Goal: Task Accomplishment & Management: Use online tool/utility

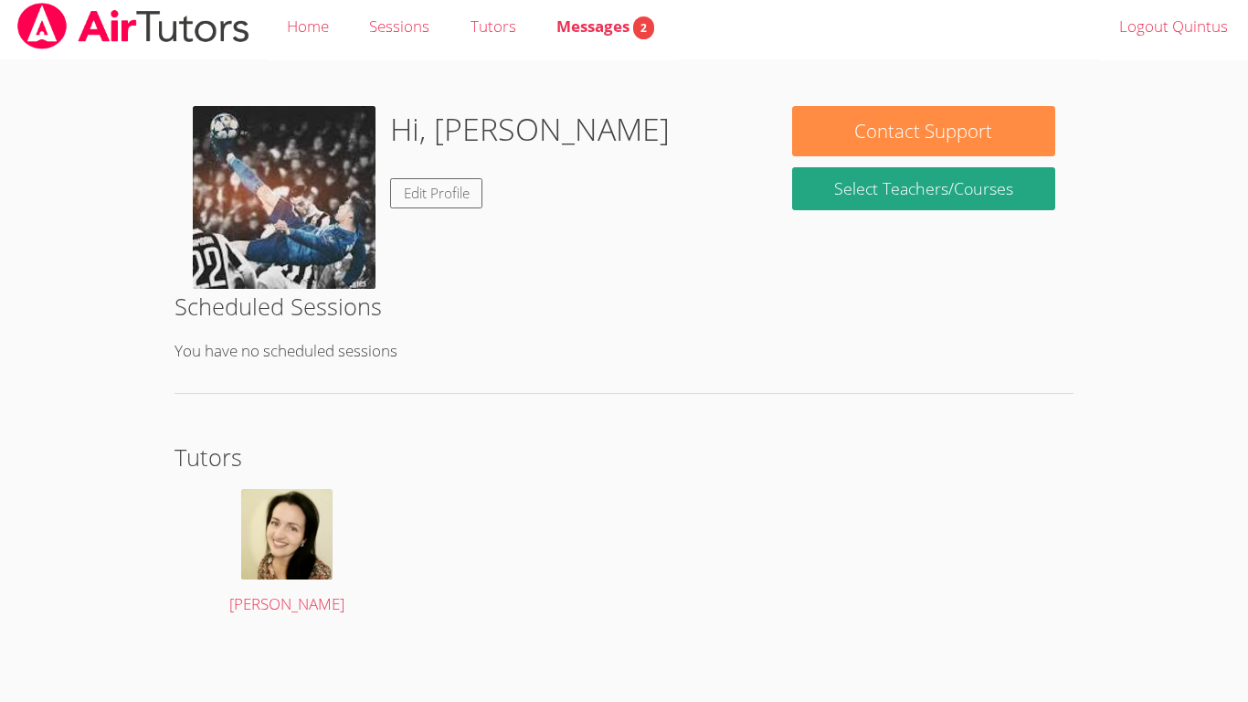
scroll to position [5, 0]
click at [325, 19] on link "Home" at bounding box center [308, 28] width 82 height 67
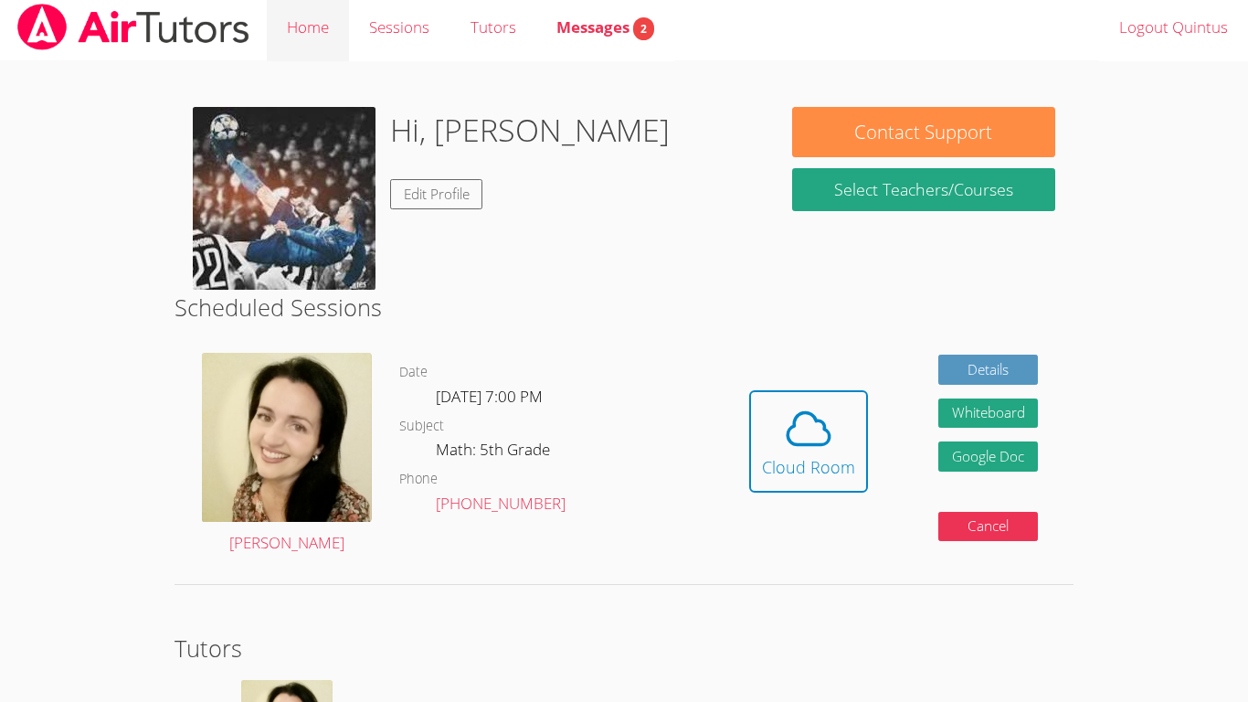
scroll to position [0, 0]
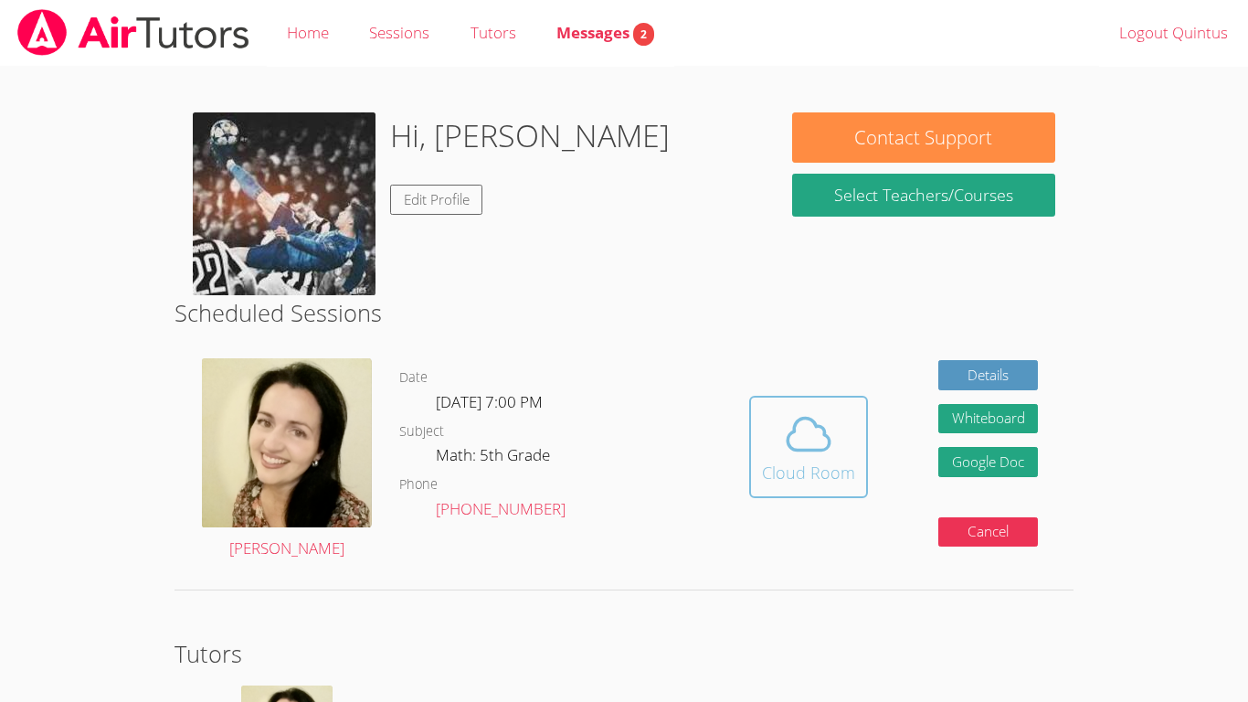
click at [803, 434] on icon at bounding box center [808, 433] width 51 height 51
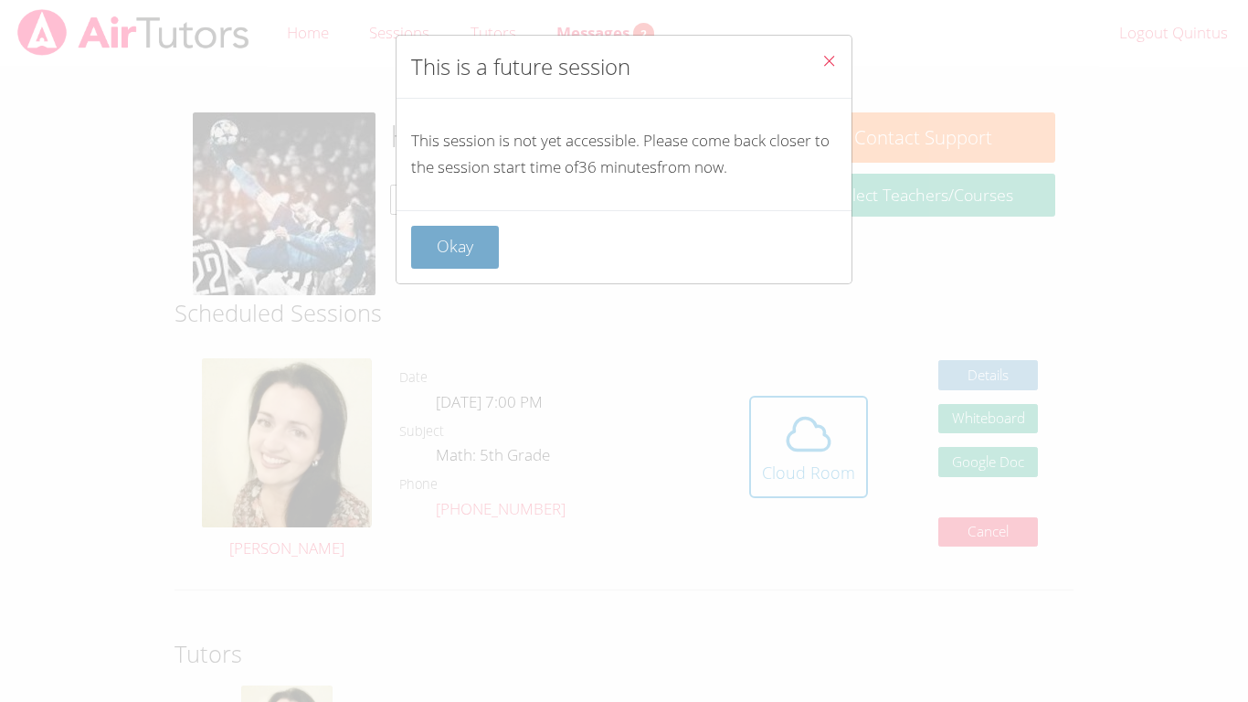
click at [439, 258] on button "Okay" at bounding box center [455, 247] width 88 height 43
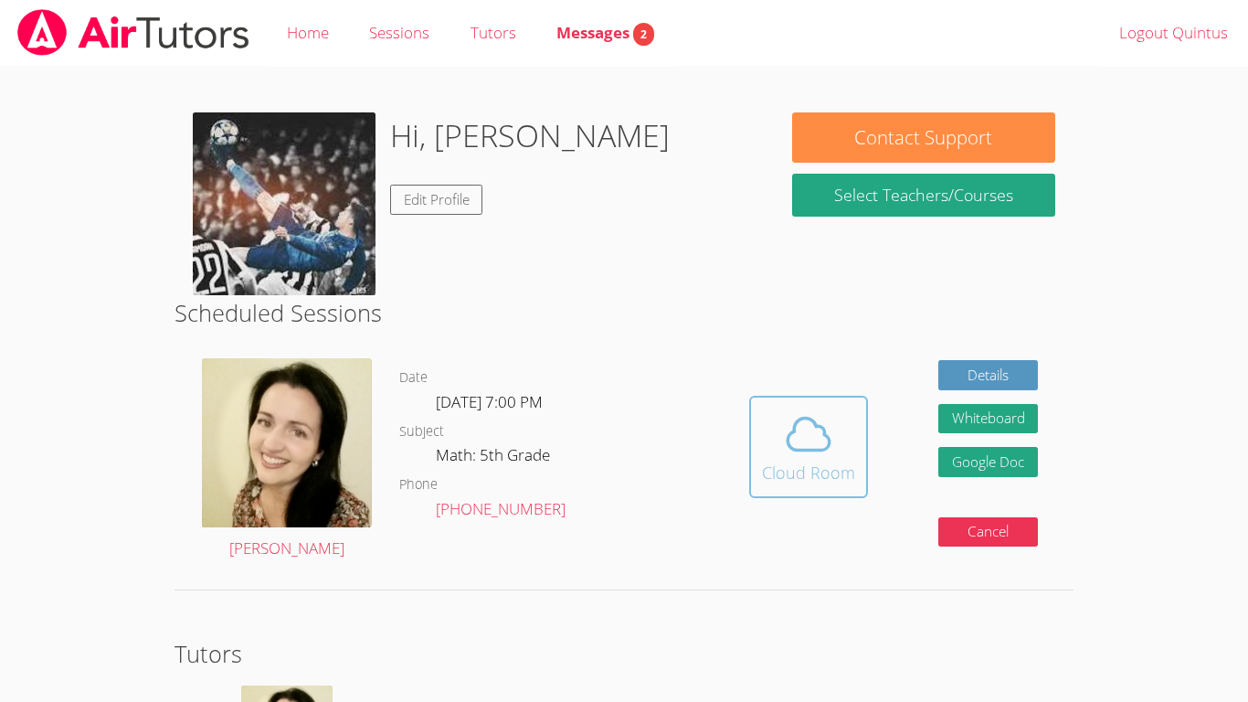
click at [841, 451] on span at bounding box center [808, 433] width 93 height 51
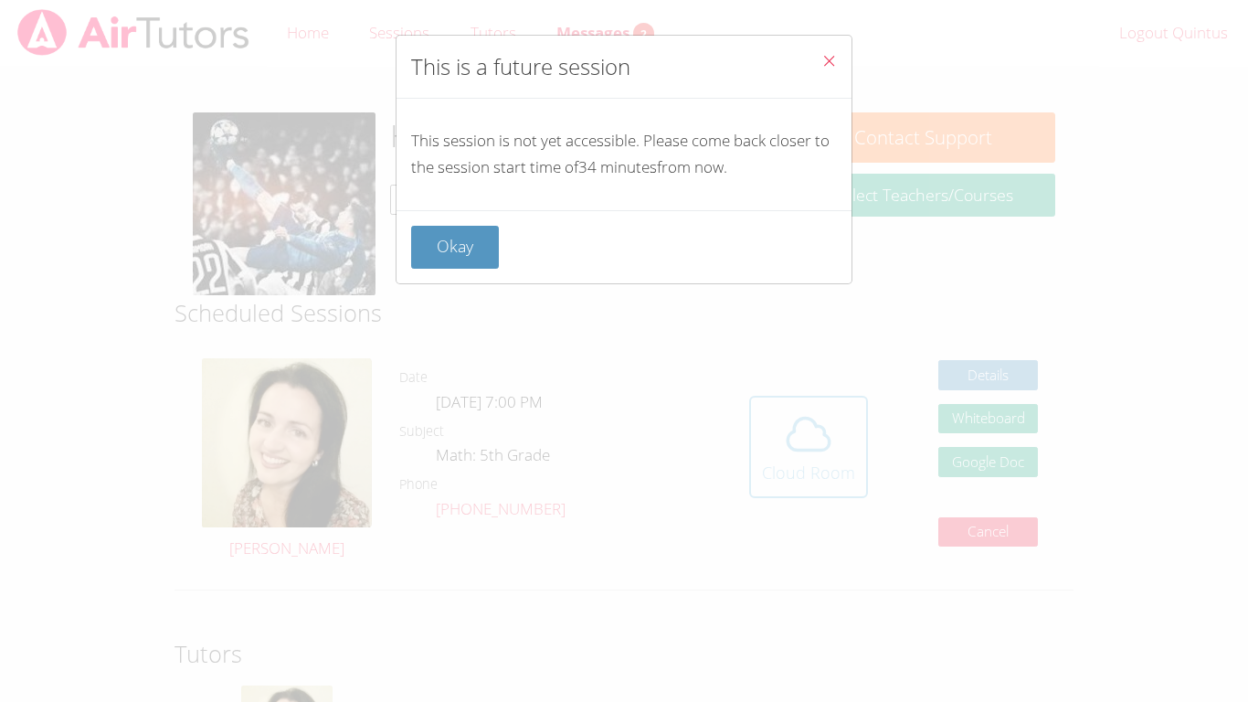
click at [841, 451] on div "This is a future session This session is not yet accessible. Please come back c…" at bounding box center [624, 351] width 1248 height 702
click at [477, 243] on button "Okay" at bounding box center [455, 247] width 88 height 43
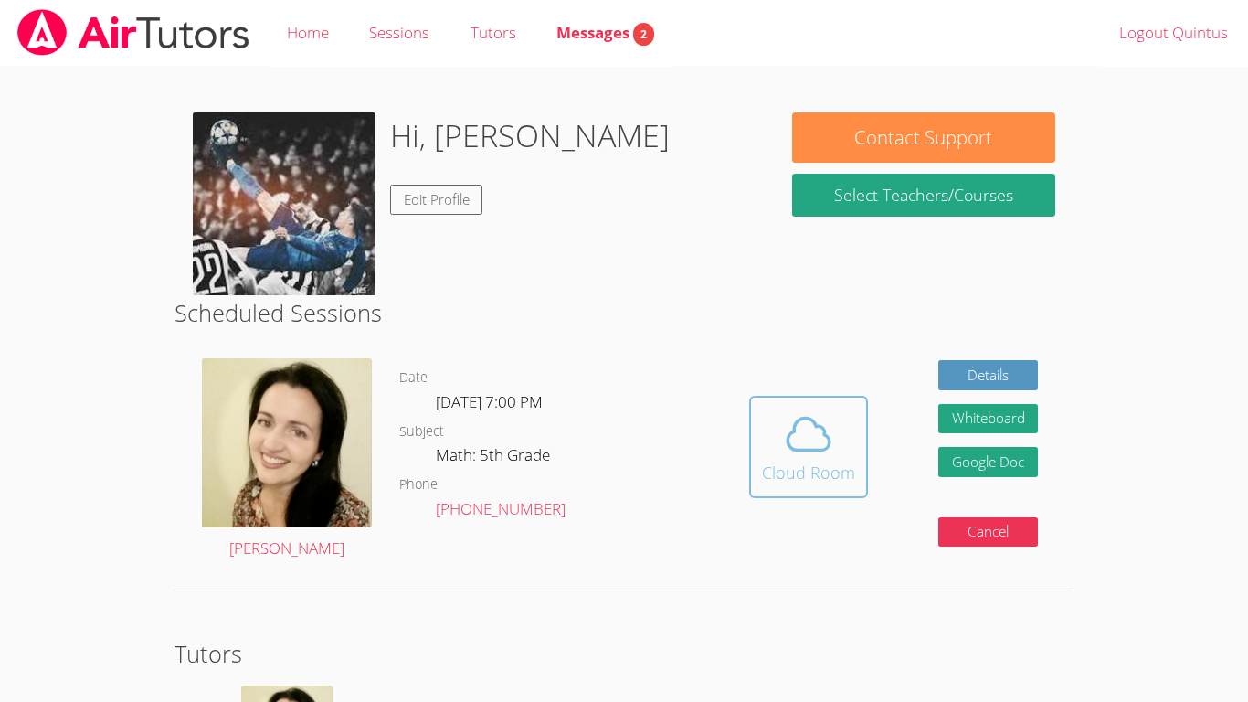
click at [825, 439] on icon at bounding box center [808, 433] width 51 height 51
click at [812, 413] on icon at bounding box center [808, 433] width 51 height 51
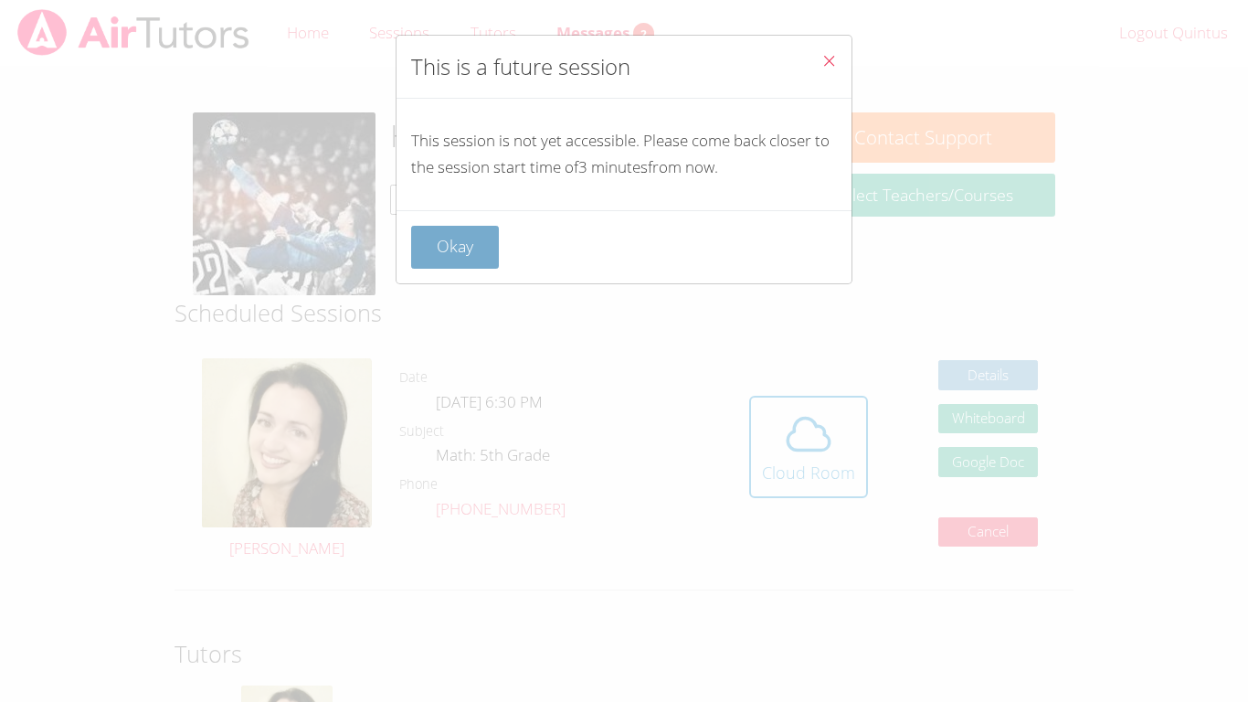
click at [474, 251] on button "Okay" at bounding box center [455, 247] width 88 height 43
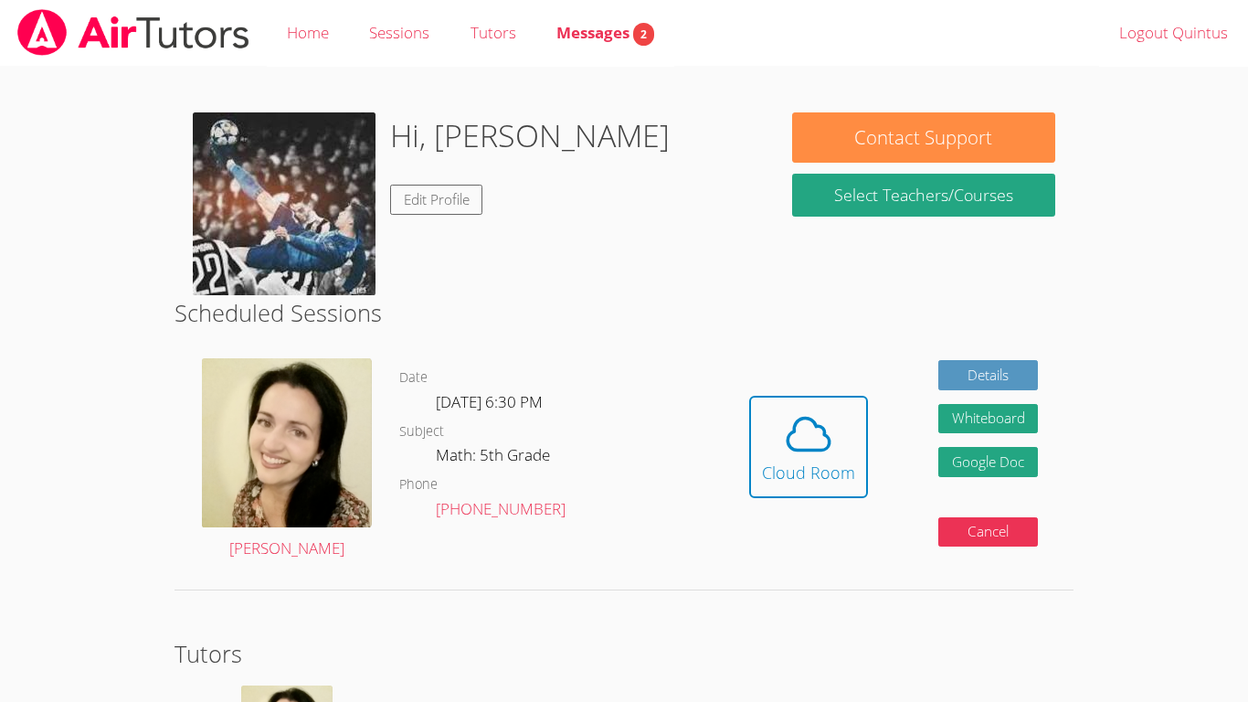
click at [811, 503] on link "Cloud Room" at bounding box center [808, 454] width 119 height 116
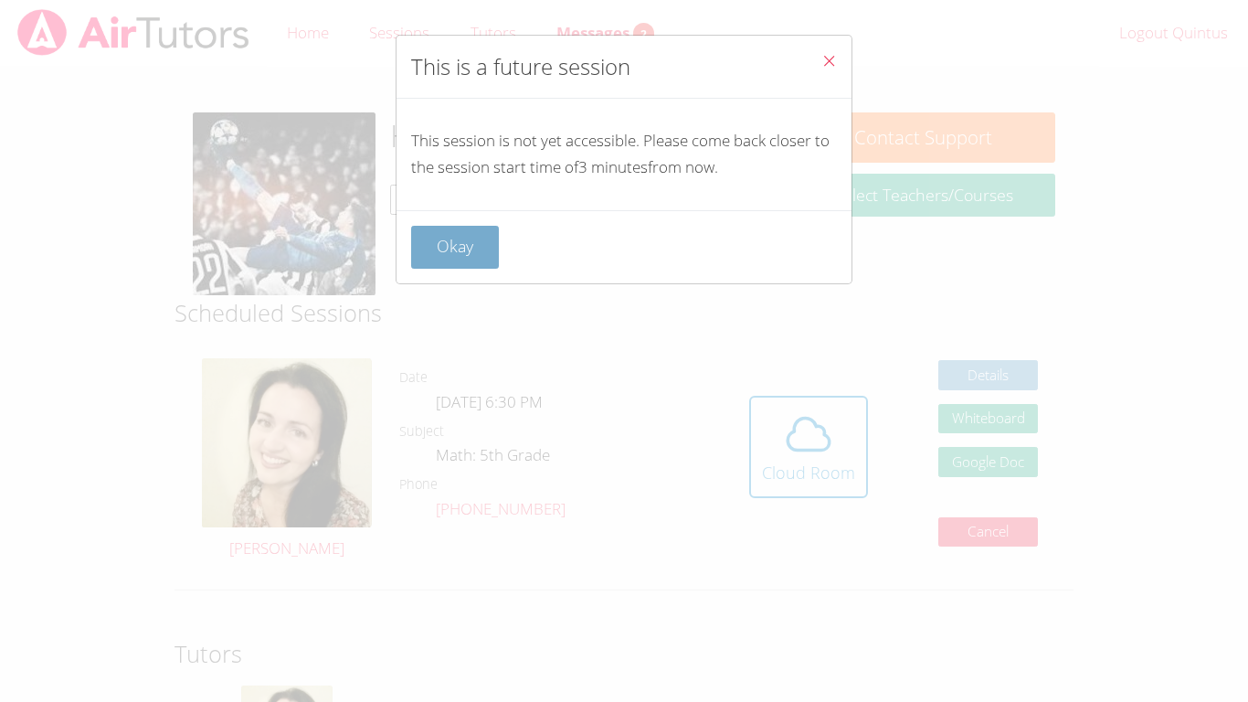
click at [454, 247] on button "Okay" at bounding box center [455, 247] width 88 height 43
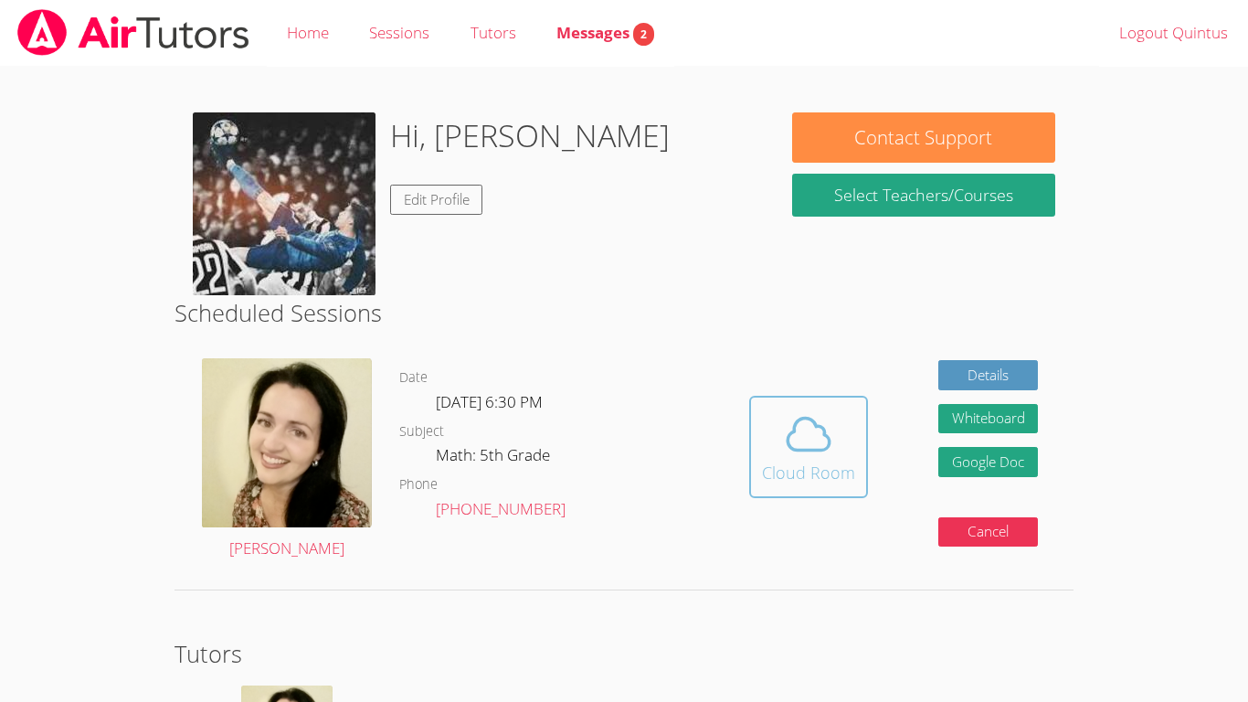
click at [805, 446] on icon at bounding box center [808, 433] width 51 height 51
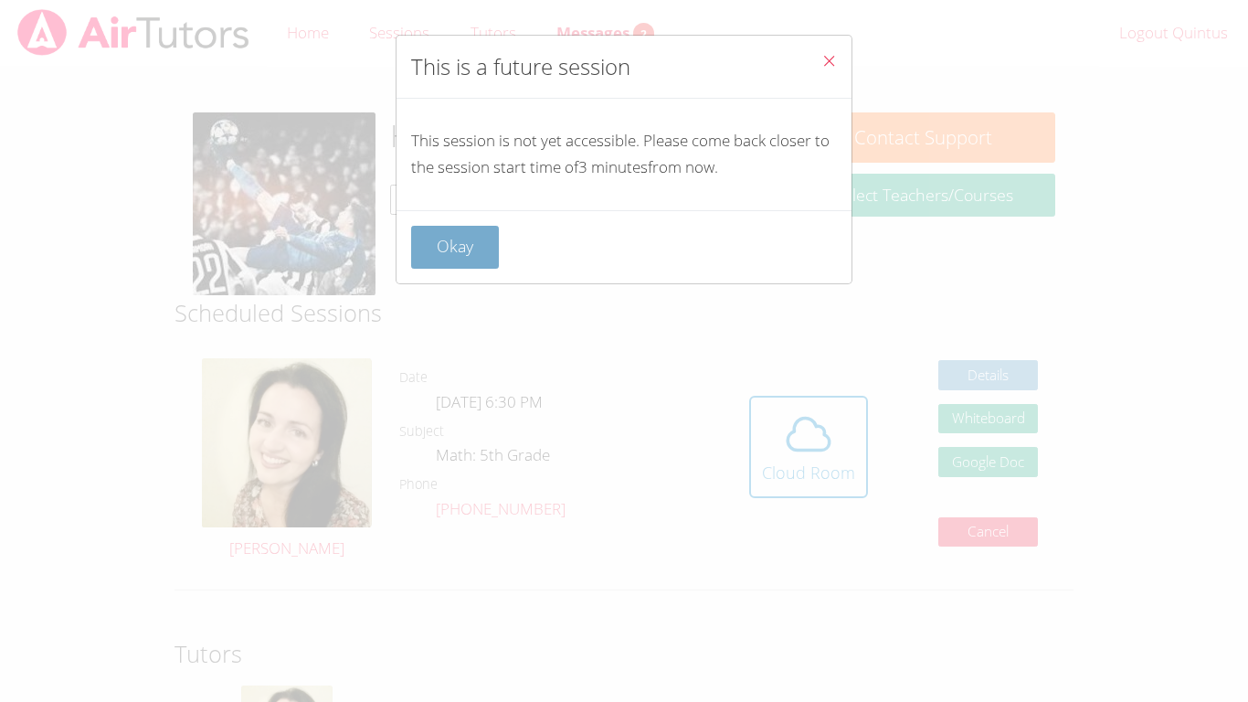
click at [442, 249] on button "Okay" at bounding box center [455, 247] width 88 height 43
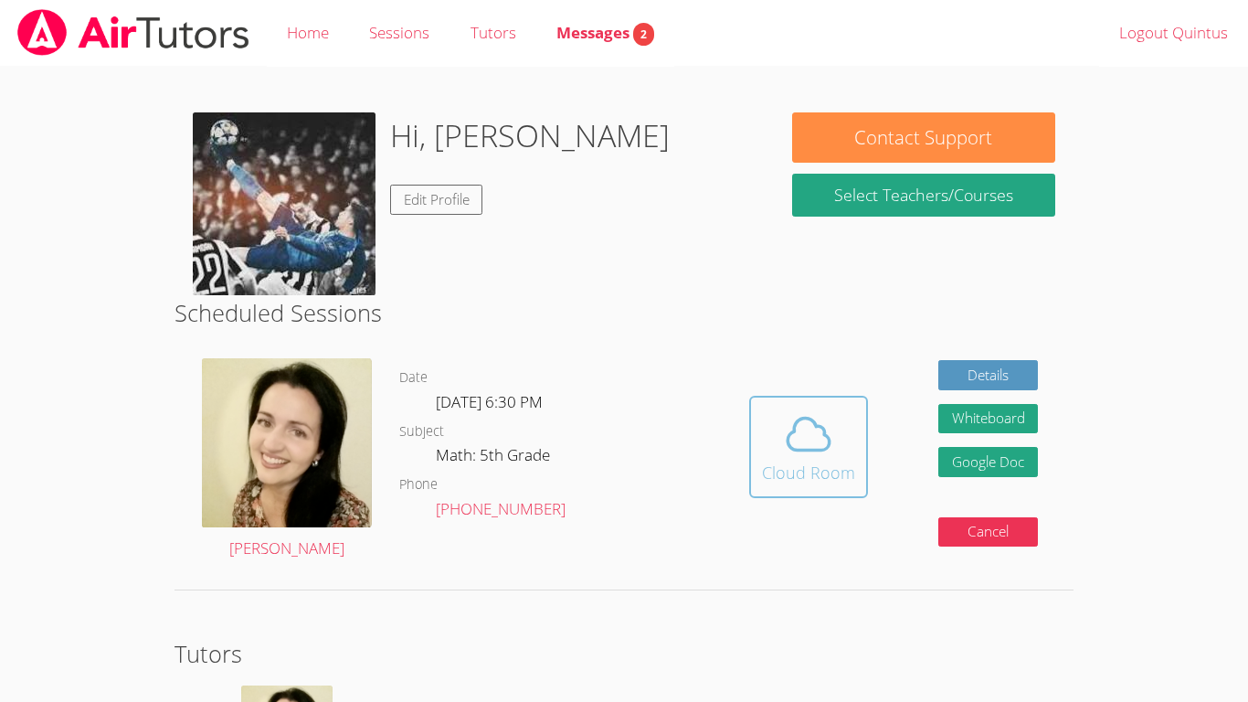
click at [786, 397] on button "Cloud Room" at bounding box center [808, 447] width 119 height 102
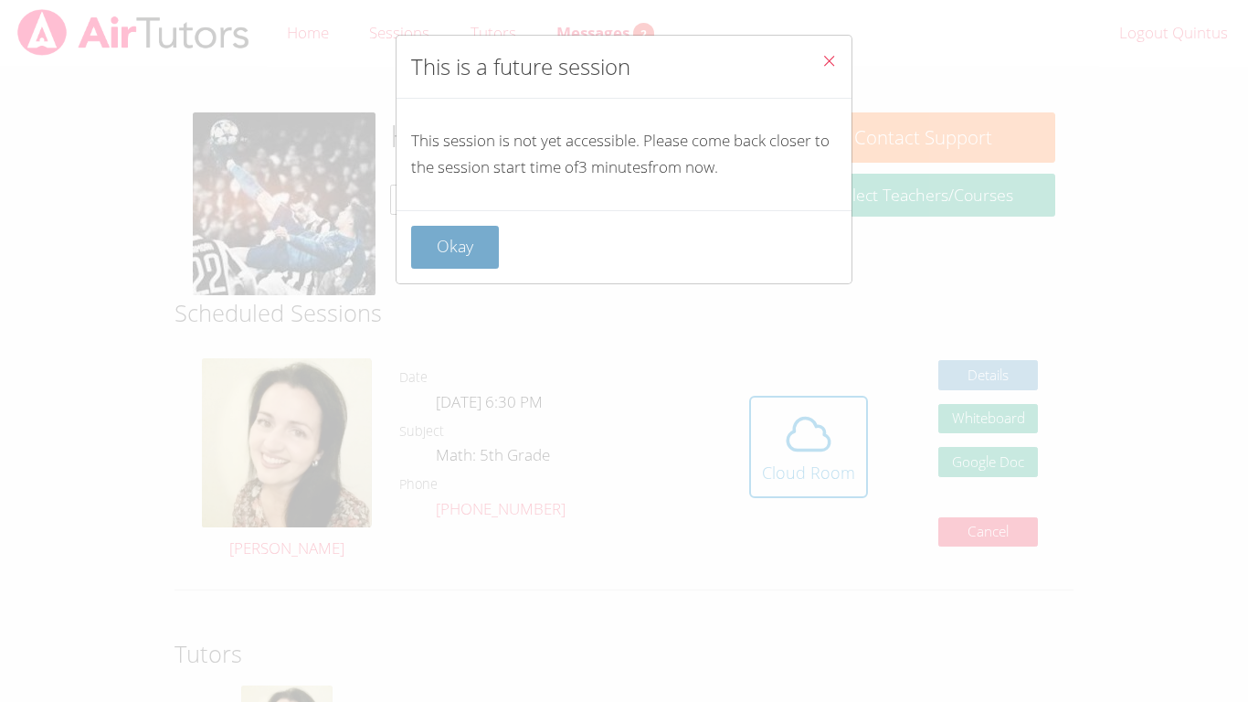
click at [462, 267] on button "Okay" at bounding box center [455, 247] width 88 height 43
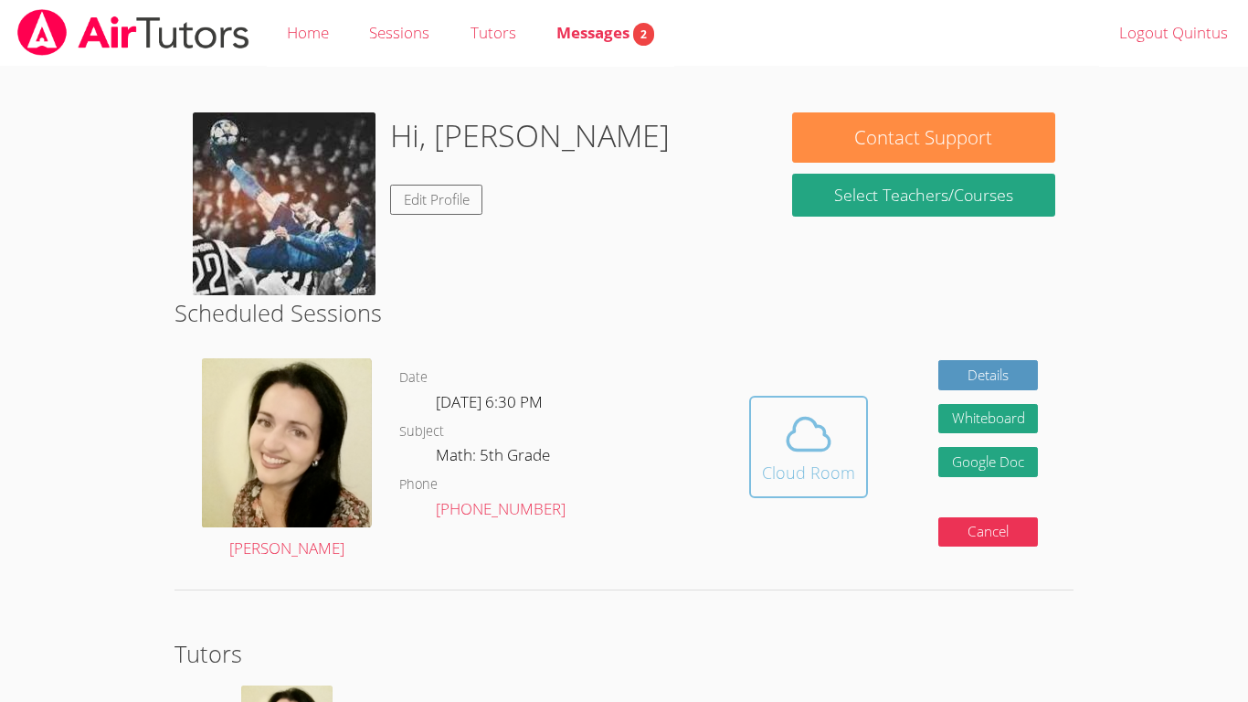
click at [802, 465] on div "Cloud Room" at bounding box center [808, 473] width 93 height 26
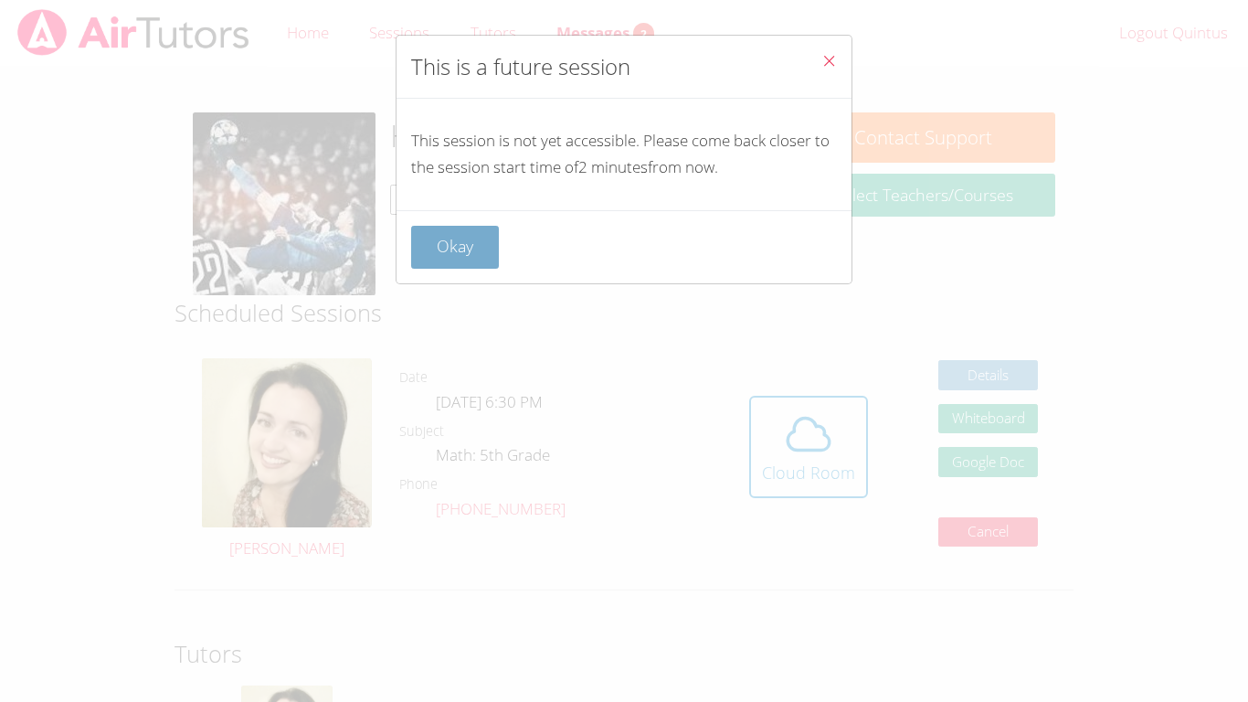
click at [458, 250] on button "Okay" at bounding box center [455, 247] width 88 height 43
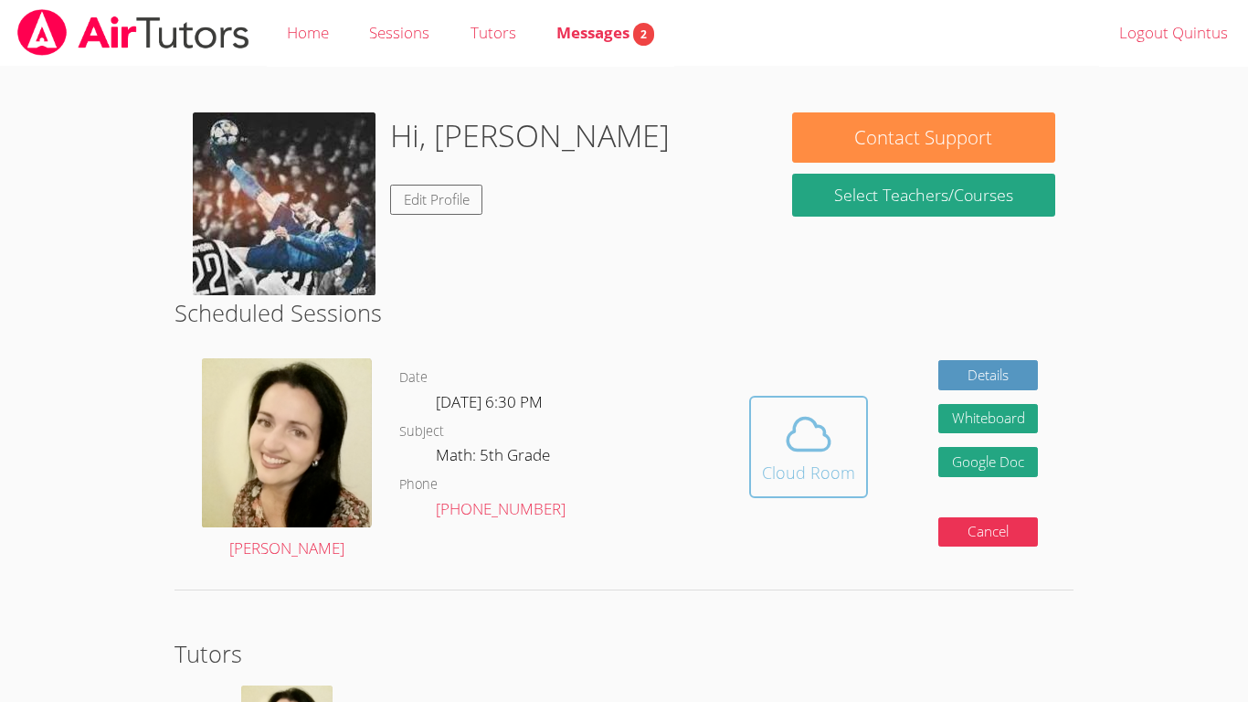
click at [783, 433] on icon at bounding box center [808, 433] width 51 height 51
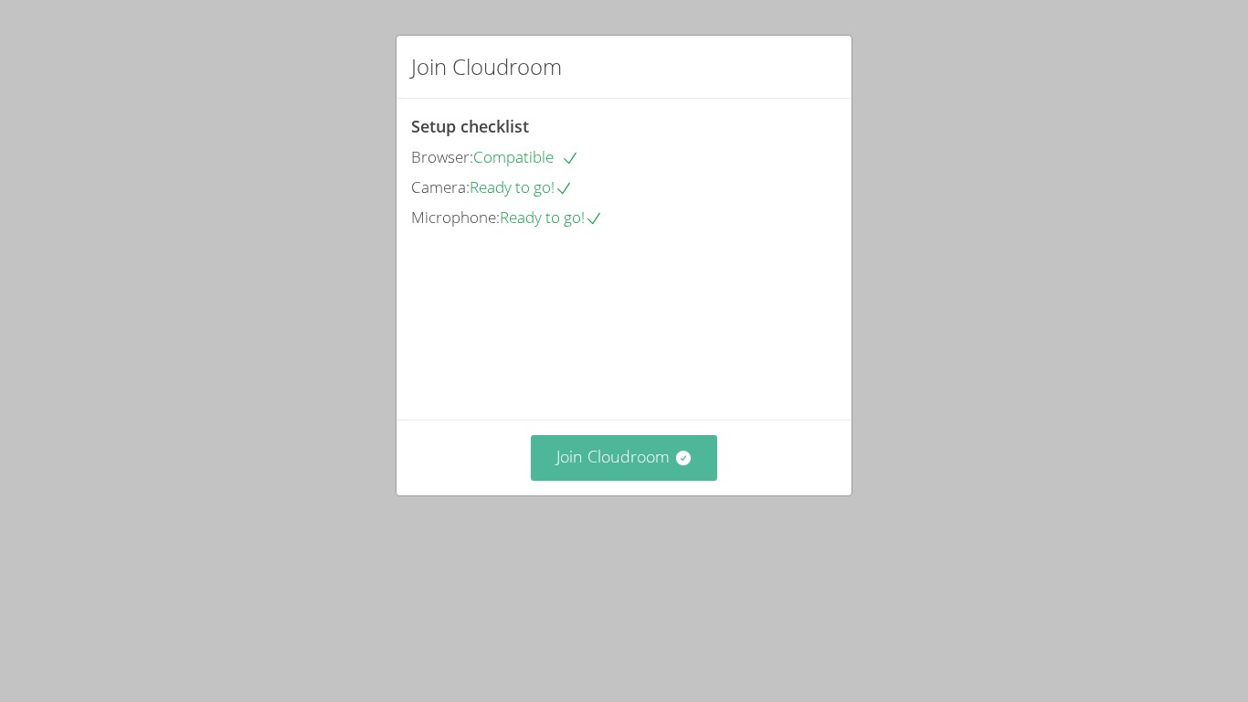
click at [660, 480] on button "Join Cloudroom" at bounding box center [624, 457] width 187 height 45
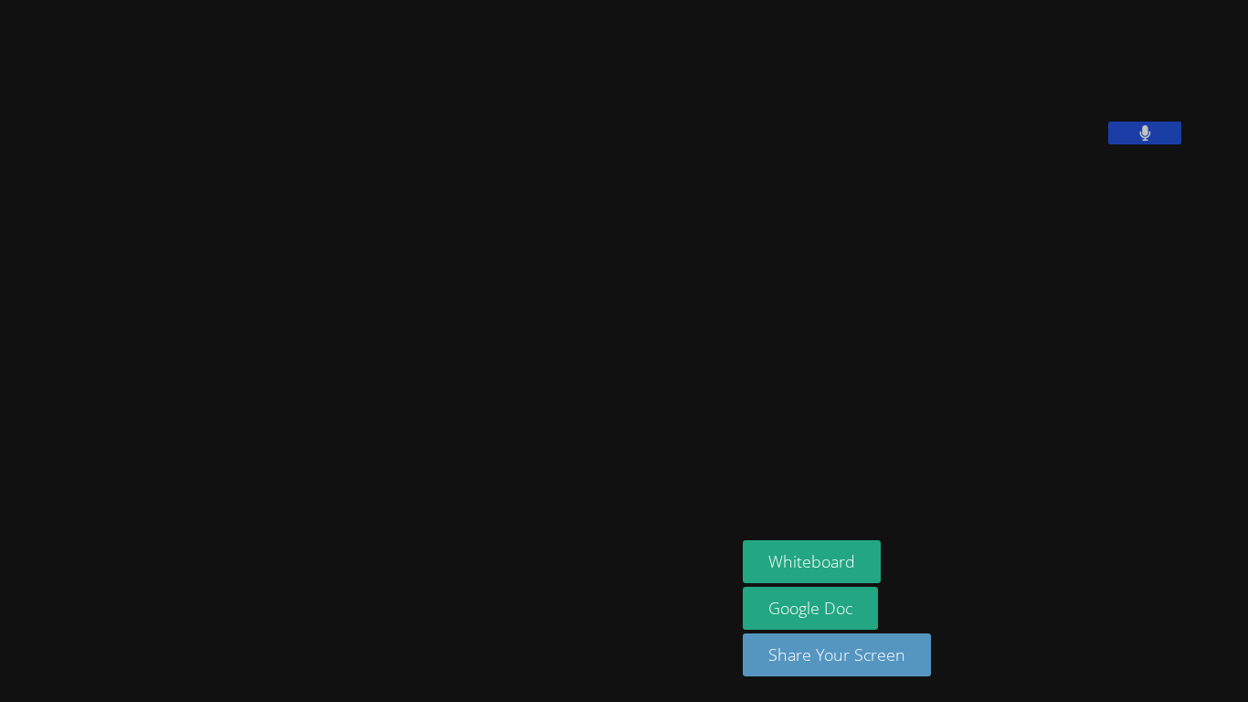
click at [1177, 144] on button at bounding box center [1144, 133] width 73 height 23
click at [1180, 144] on button at bounding box center [1144, 133] width 73 height 23
click at [1017, 144] on video at bounding box center [880, 75] width 274 height 137
drag, startPoint x: 435, startPoint y: 466, endPoint x: 446, endPoint y: 459, distance: 13.2
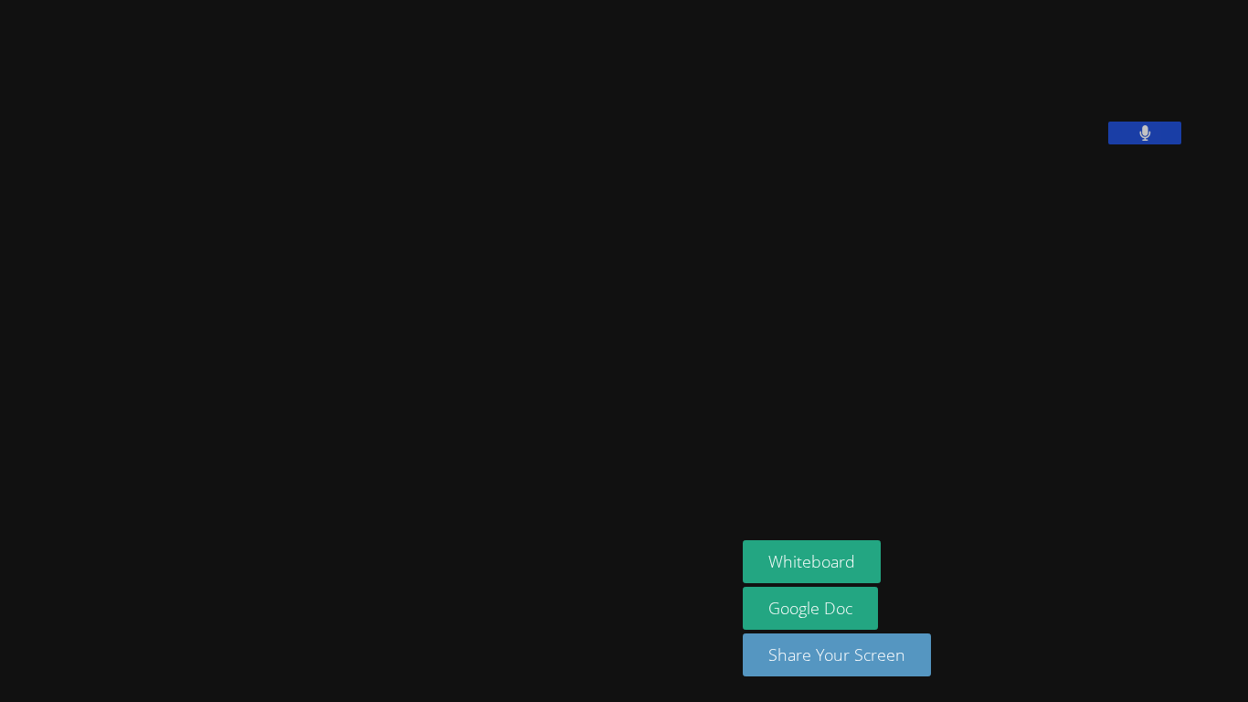
click at [446, 459] on video at bounding box center [368, 314] width 274 height 406
click at [849, 578] on button "Whiteboard" at bounding box center [812, 561] width 138 height 43
click at [1017, 121] on video at bounding box center [880, 75] width 274 height 137
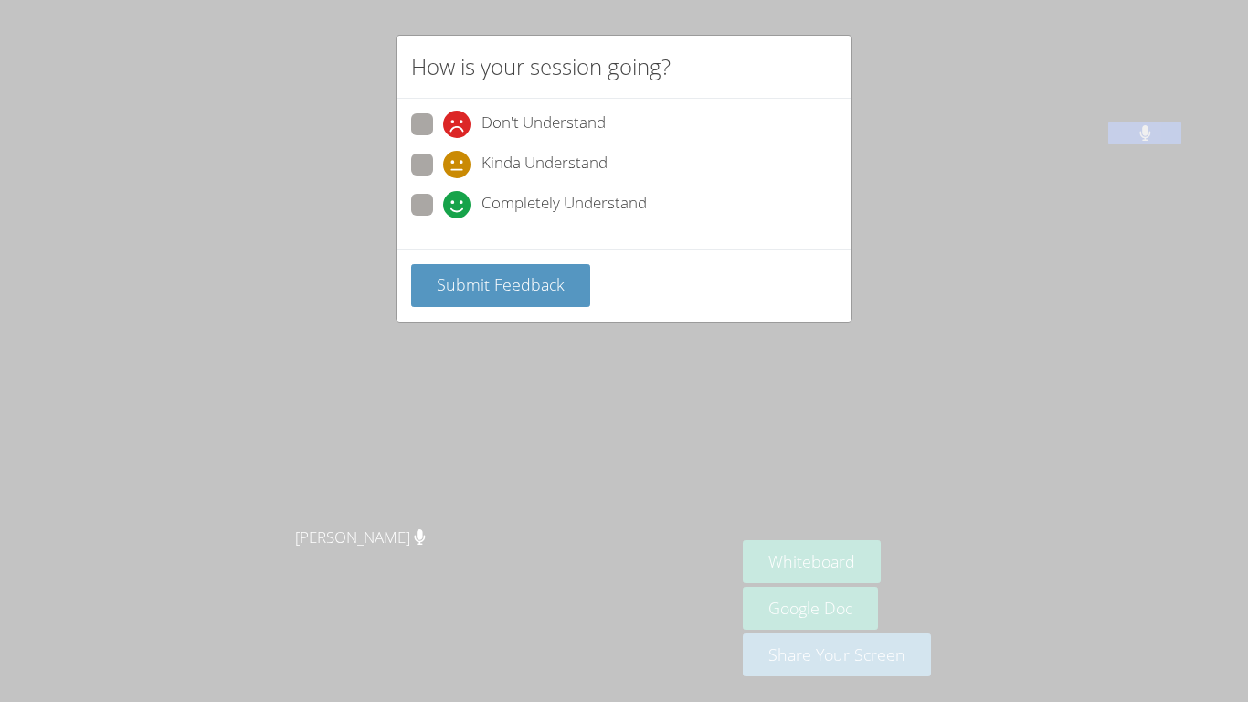
click at [445, 196] on icon at bounding box center [456, 204] width 27 height 27
click at [445, 196] on input "Completely Understand" at bounding box center [451, 202] width 16 height 16
radio input "true"
click at [487, 278] on span "Submit Feedback" at bounding box center [501, 284] width 128 height 22
